Goal: Check status: Check status

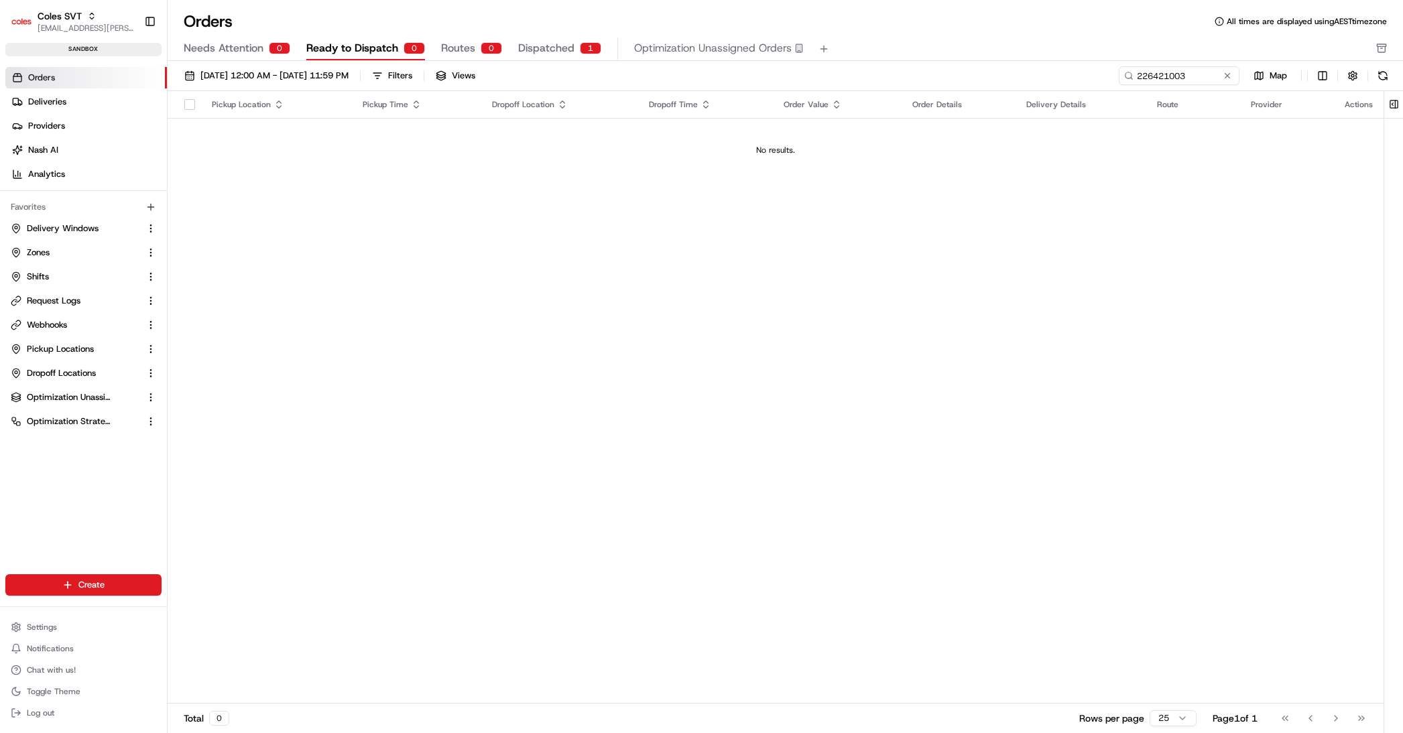
click at [1118, 73] on input "226421003" at bounding box center [1178, 75] width 121 height 19
click at [543, 49] on span "Dispatched" at bounding box center [546, 48] width 56 height 16
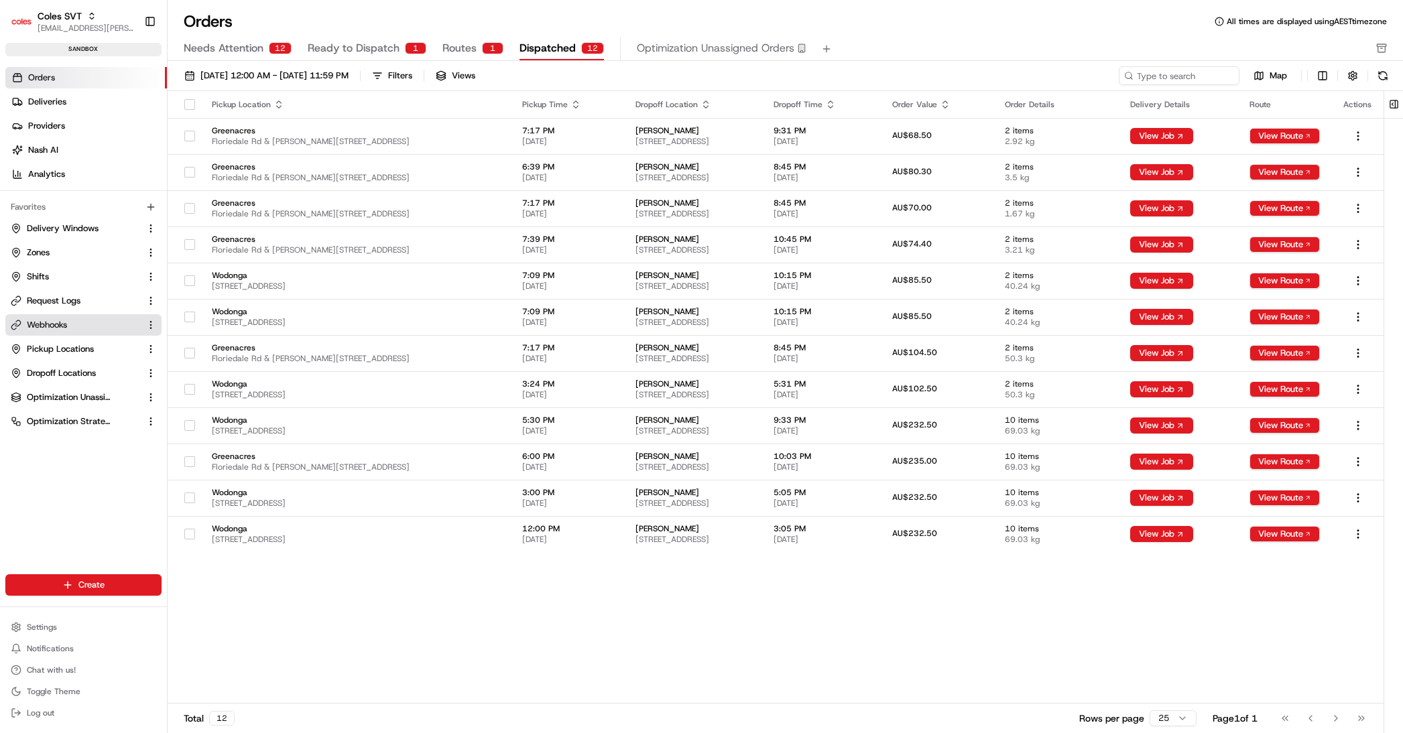
click at [67, 320] on span "Webhooks" at bounding box center [47, 325] width 40 height 12
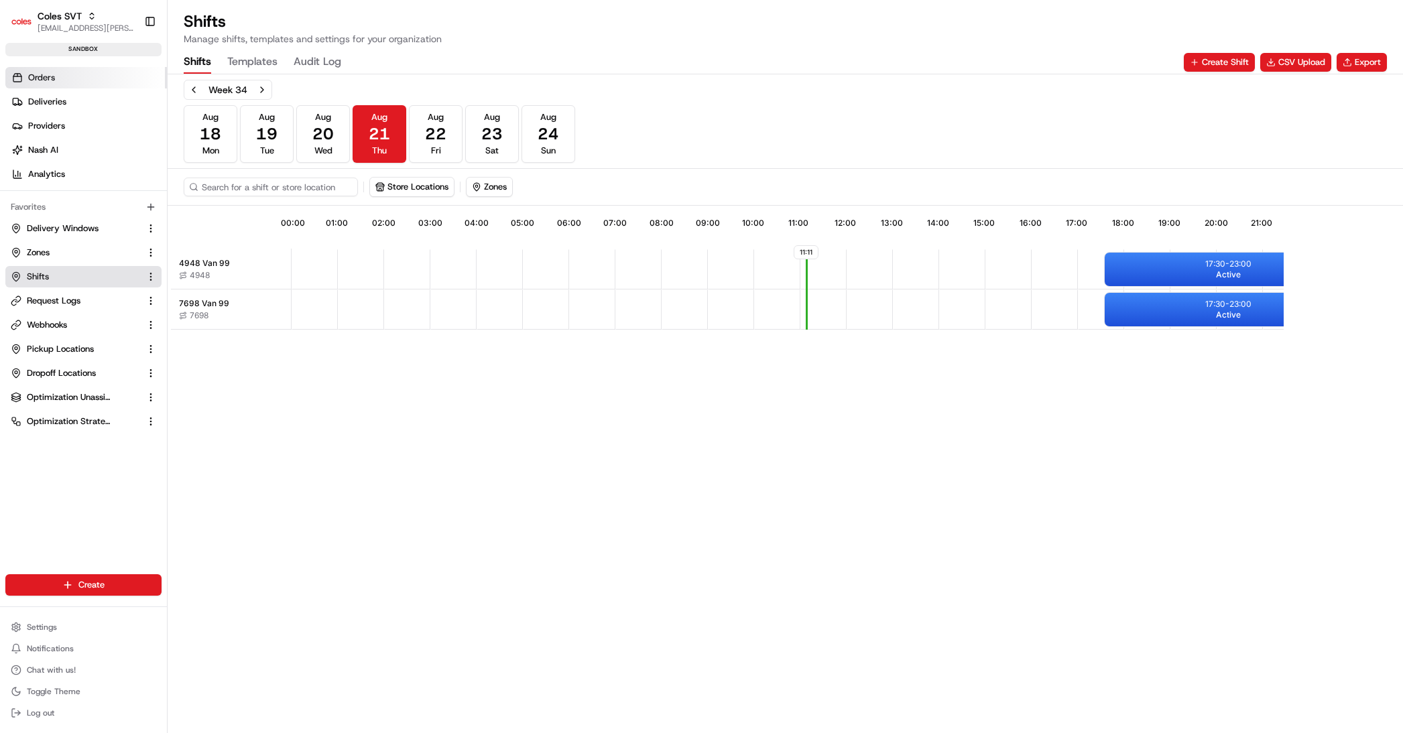
click at [56, 78] on link "Orders" at bounding box center [86, 77] width 162 height 21
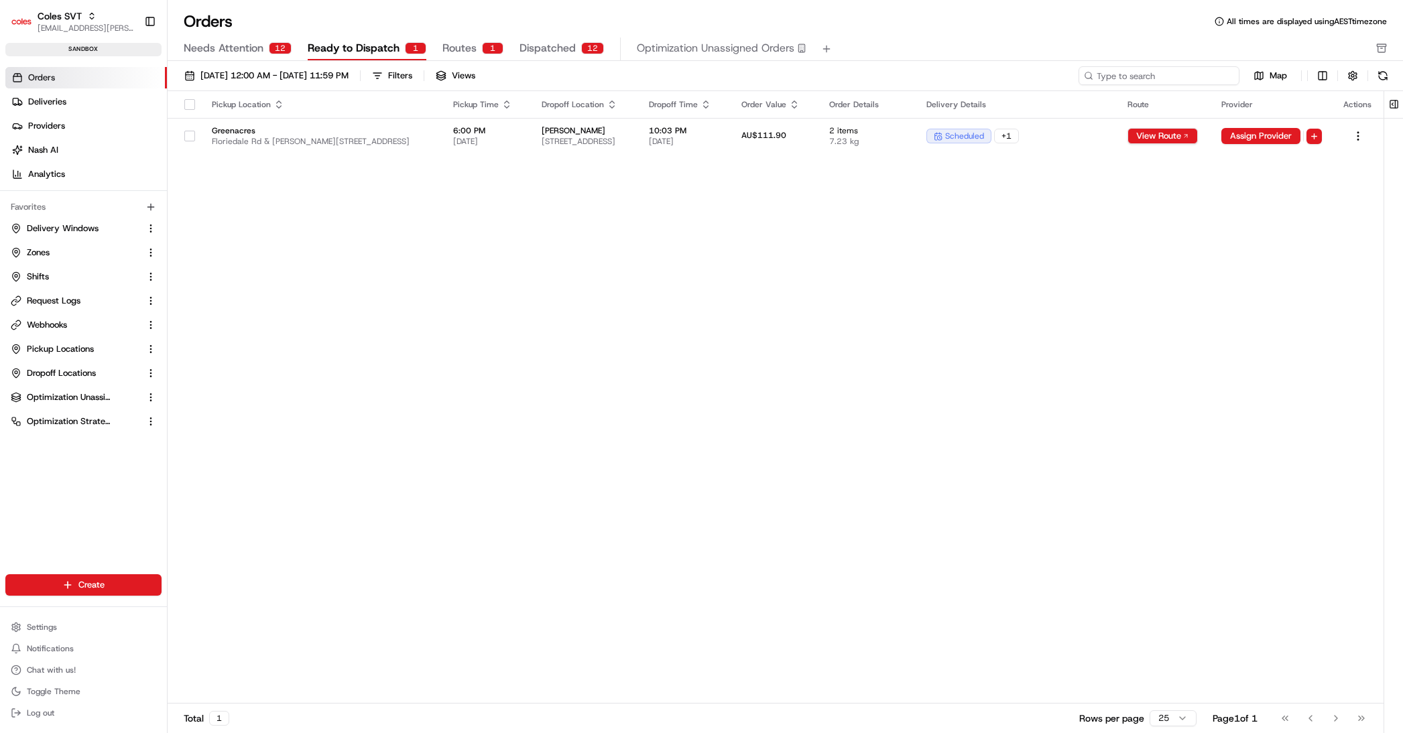
click at [1198, 72] on input at bounding box center [1158, 75] width 161 height 19
paste input "226421003"
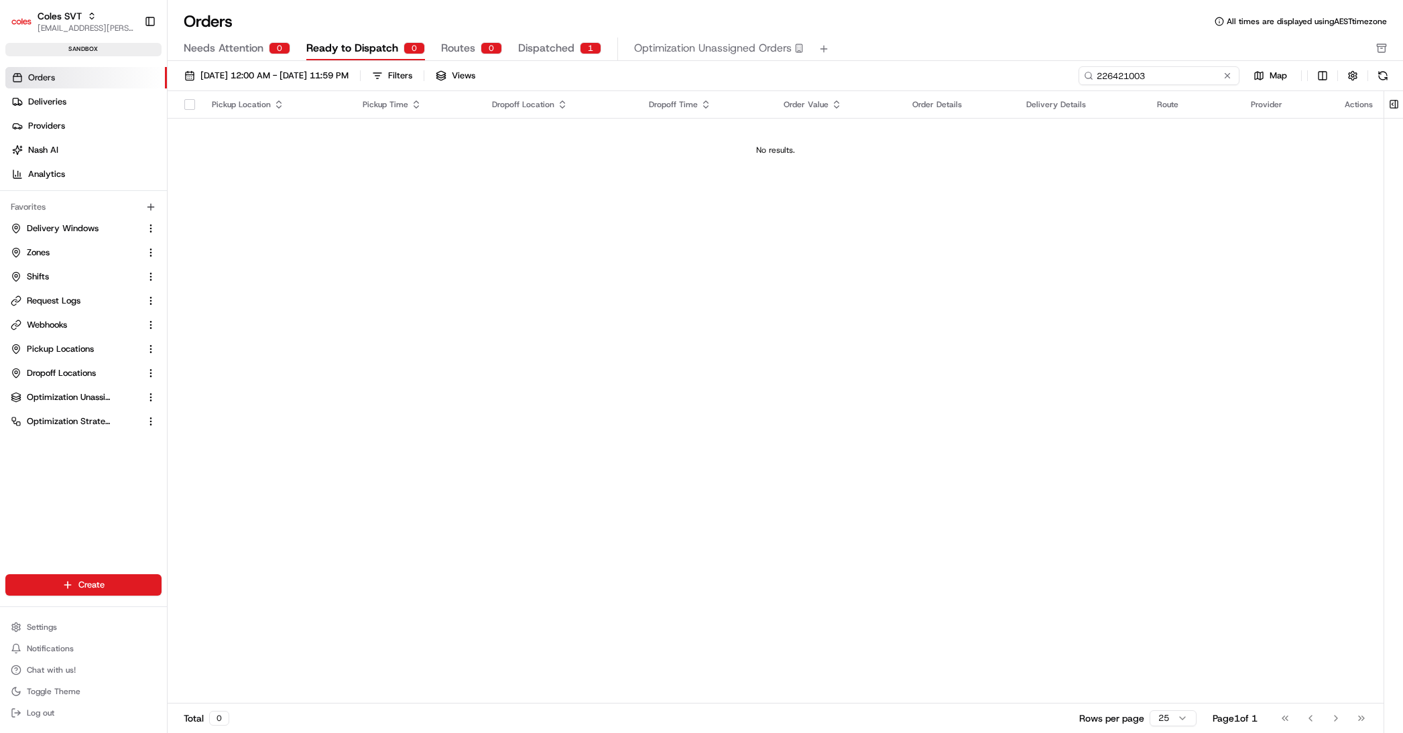
type input "226421003"
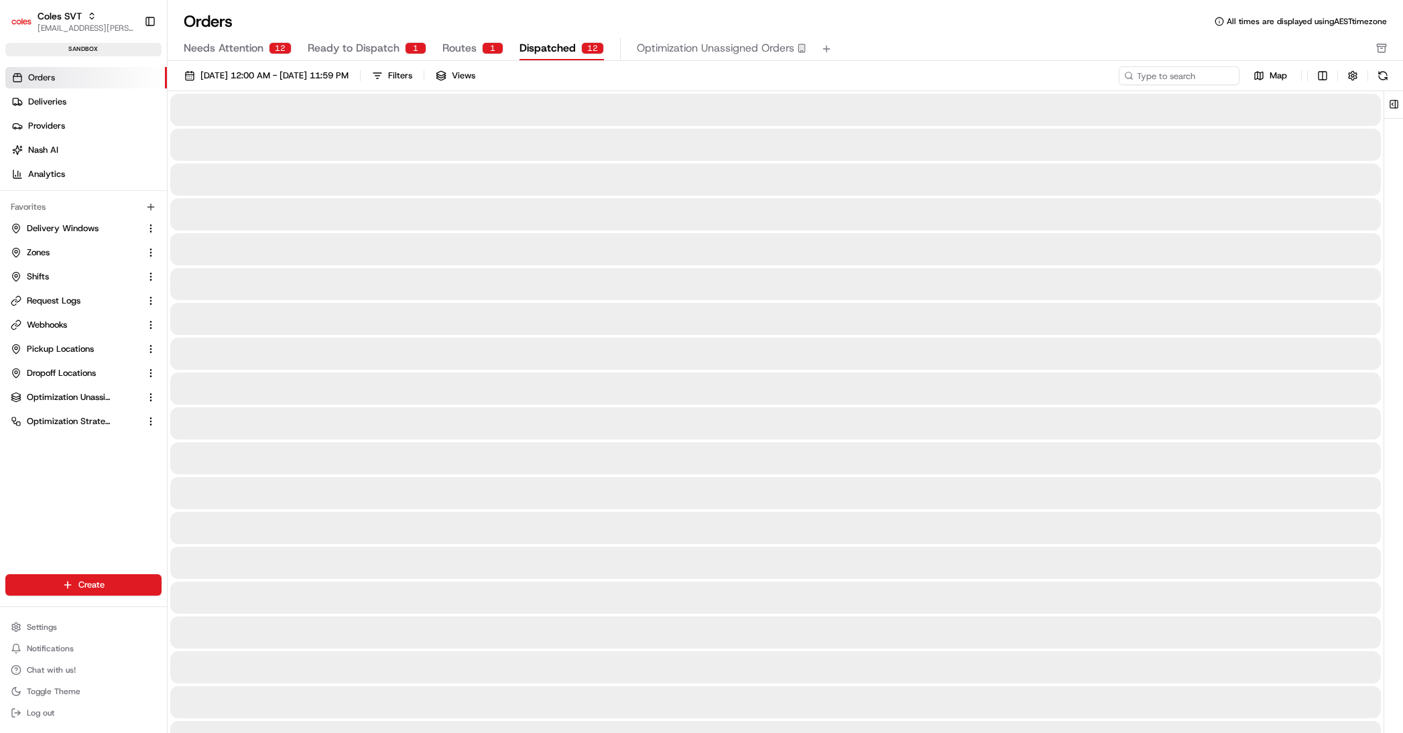
click at [553, 44] on span "Dispatched" at bounding box center [547, 48] width 56 height 16
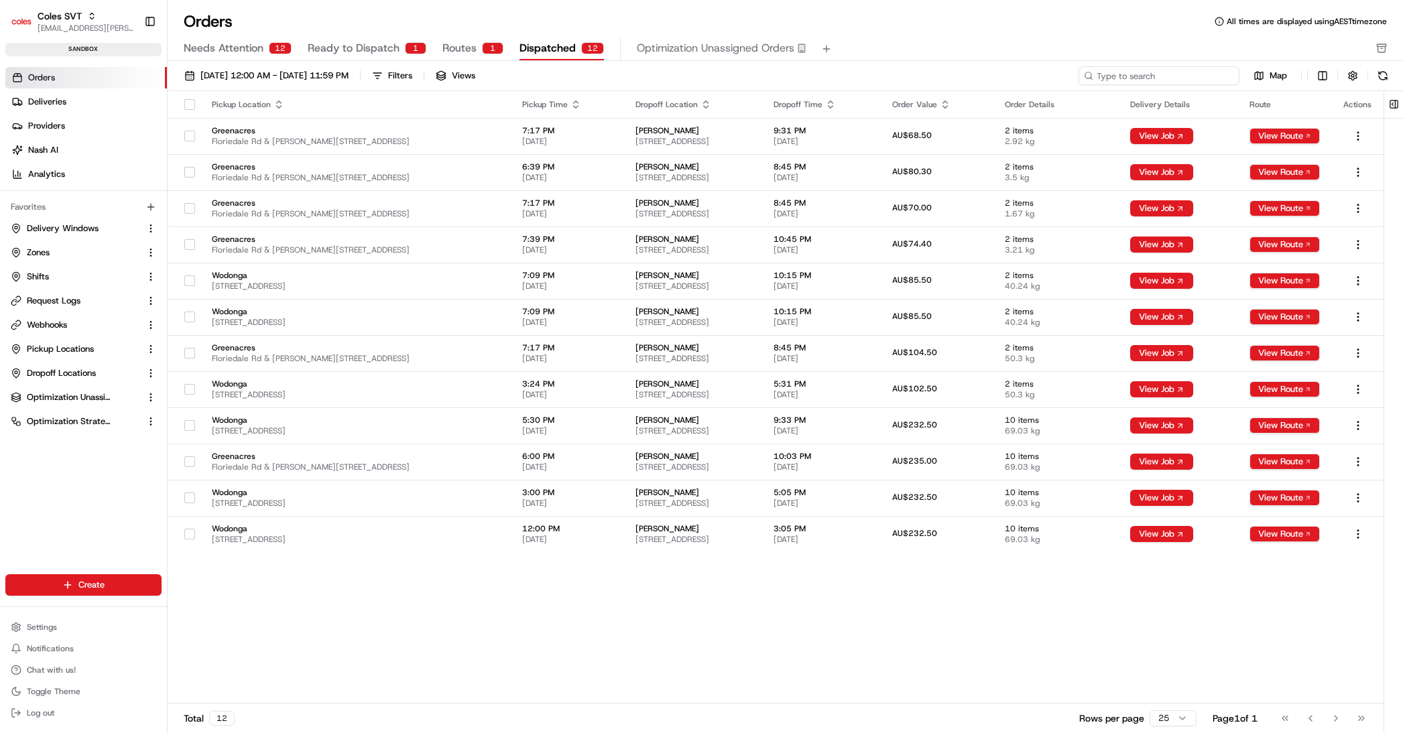
click at [1151, 76] on input at bounding box center [1158, 75] width 161 height 19
paste input "226421003"
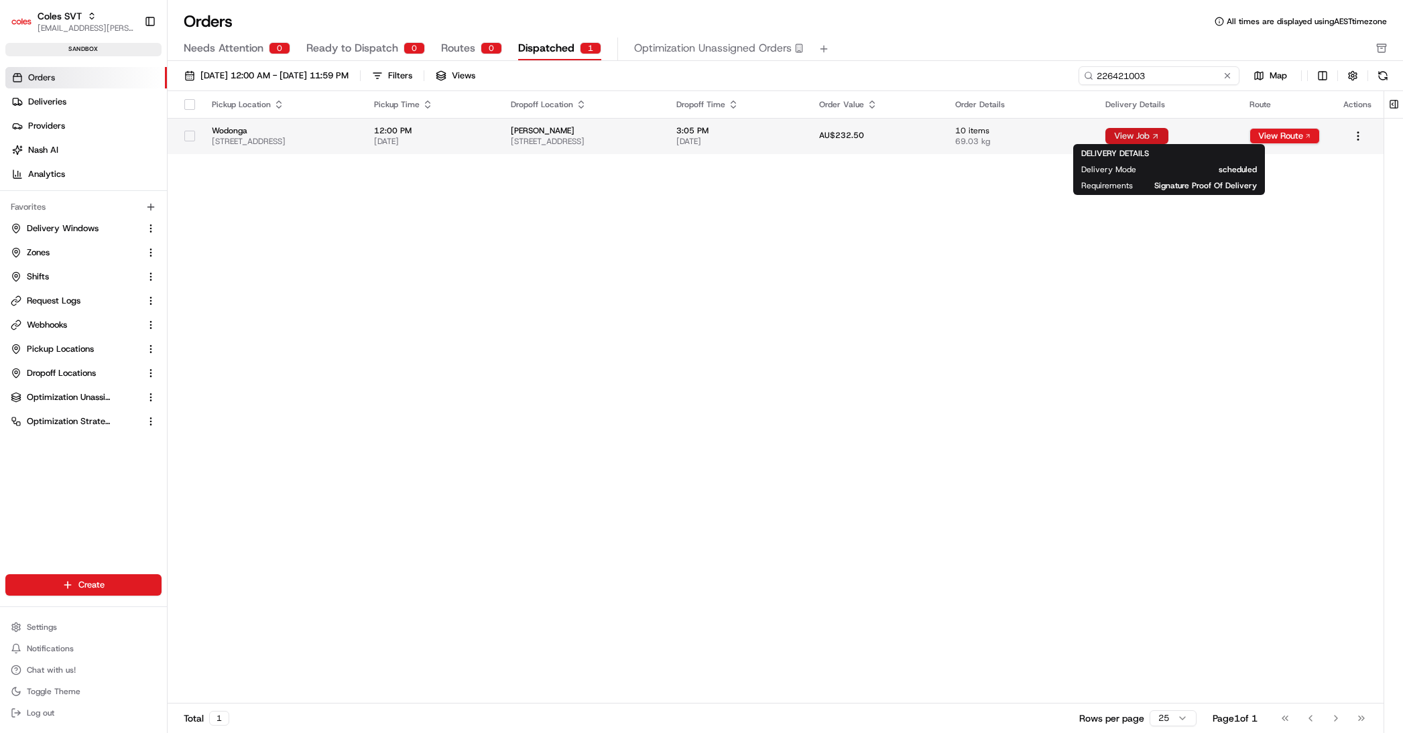
type input "226421003"
click at [1168, 132] on button "View Job" at bounding box center [1136, 136] width 63 height 16
